Goal: Entertainment & Leisure: Consume media (video, audio)

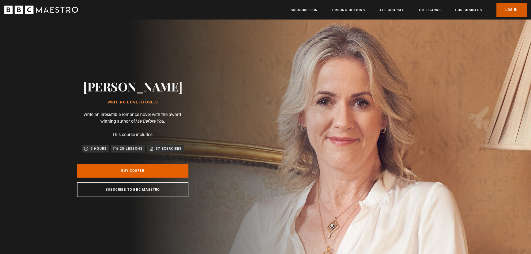
click at [506, 11] on link "Log In" at bounding box center [512, 10] width 30 height 14
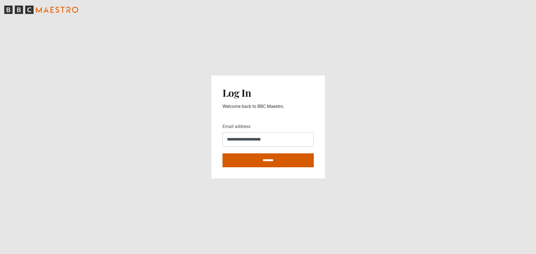
type input "**********"
click at [261, 161] on input "********" at bounding box center [267, 160] width 91 height 14
type input "**********"
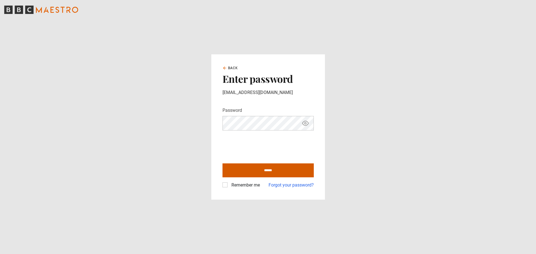
click at [235, 170] on input "******" at bounding box center [267, 170] width 91 height 14
type input "**********"
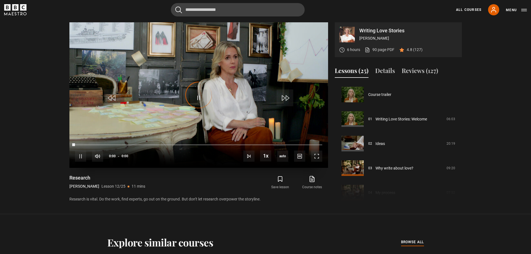
scroll to position [270, 0]
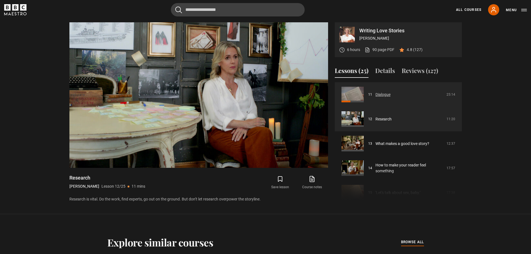
click at [376, 95] on link "Dialogue" at bounding box center [383, 95] width 15 height 6
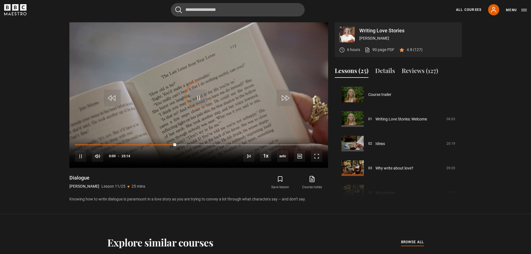
scroll to position [245, 0]
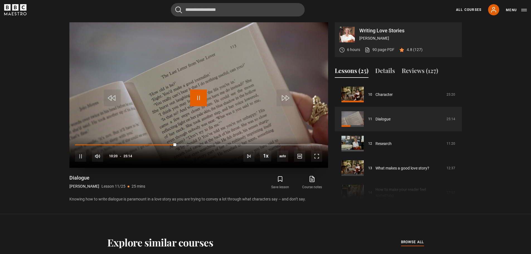
click at [201, 101] on span "Video Player" at bounding box center [198, 98] width 17 height 17
click at [82, 155] on span "Video Player" at bounding box center [80, 156] width 11 height 11
click at [297, 159] on span "Video Player" at bounding box center [299, 156] width 11 height 11
click at [299, 149] on span "English Captions" at bounding box center [300, 148] width 13 height 4
click at [82, 158] on span "Video Player" at bounding box center [80, 156] width 11 height 11
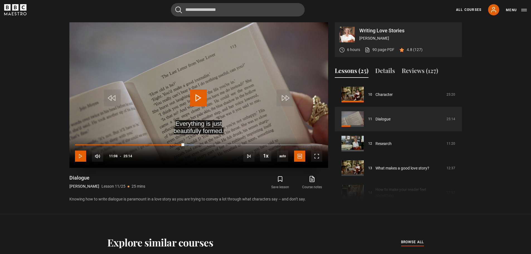
click at [82, 156] on span "Video Player" at bounding box center [80, 156] width 11 height 11
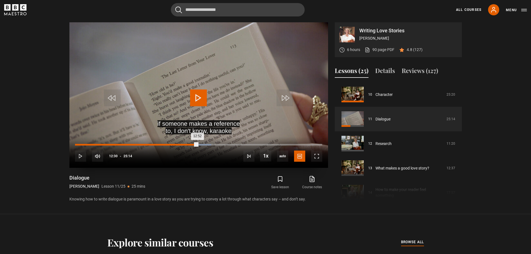
click at [197, 144] on div "Loaded : 55.15% 12:30 12:52" at bounding box center [198, 145] width 247 height 2
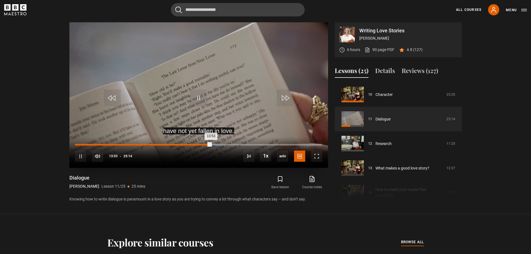
click at [207, 144] on div "Loaded : 58.78% 13:28 13:53" at bounding box center [198, 145] width 247 height 2
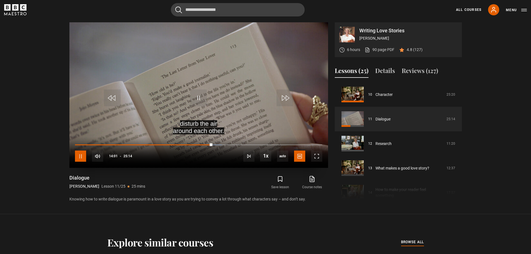
click at [81, 154] on span "Video Player" at bounding box center [80, 156] width 11 height 11
click at [492, 13] on icon at bounding box center [494, 9] width 7 height 7
click at [527, 9] on div "Cancel Courses Previous courses Next courses Agatha Christie Writing 12 Related…" at bounding box center [265, 9] width 531 height 13
click at [525, 9] on button "Menu" at bounding box center [516, 10] width 21 height 6
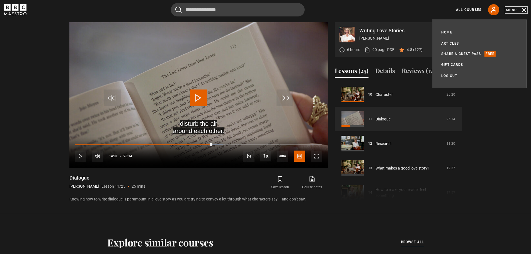
click at [525, 9] on button "Menu" at bounding box center [516, 10] width 21 height 6
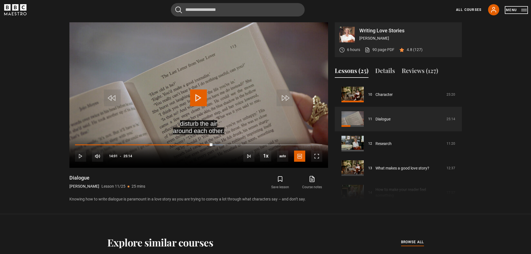
click at [525, 9] on button "Menu" at bounding box center [516, 10] width 21 height 6
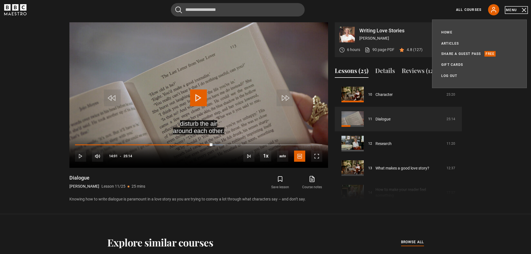
click at [525, 9] on button "Menu" at bounding box center [516, 10] width 21 height 6
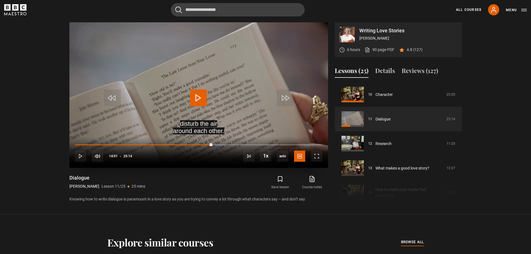
click at [199, 98] on span "Video Player" at bounding box center [198, 98] width 17 height 17
click at [80, 156] on span "Video Player" at bounding box center [80, 156] width 11 height 11
click at [199, 98] on span "Video Player" at bounding box center [198, 98] width 17 height 17
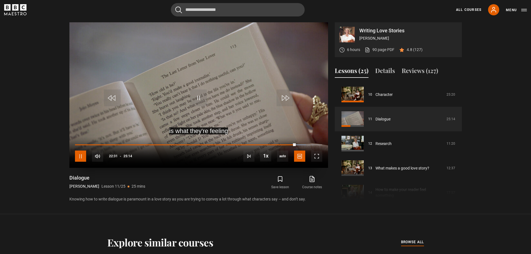
click at [81, 158] on span "Video Player" at bounding box center [80, 156] width 11 height 11
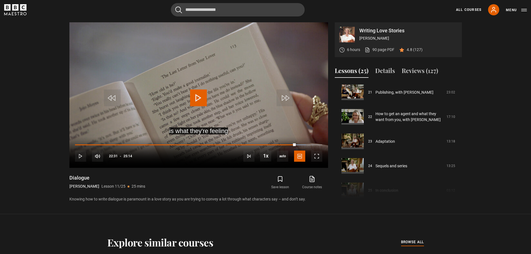
scroll to position [378, 0]
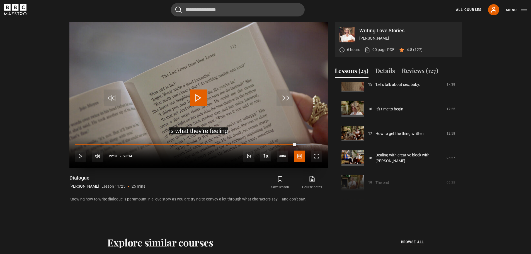
click at [197, 94] on span "Video Player" at bounding box center [198, 98] width 17 height 17
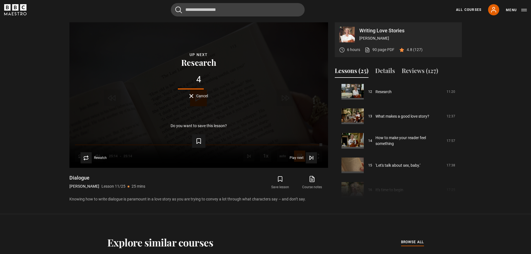
scroll to position [295, 0]
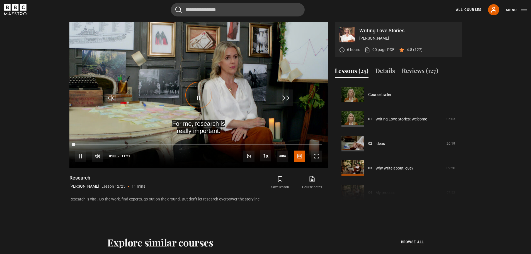
scroll to position [270, 0]
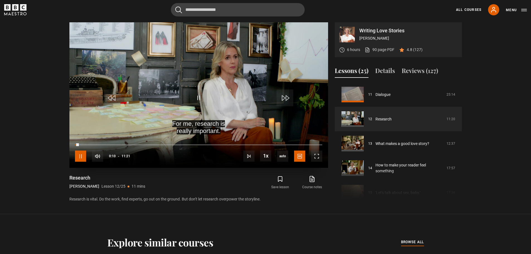
click at [83, 156] on span "Video Player" at bounding box center [80, 156] width 11 height 11
